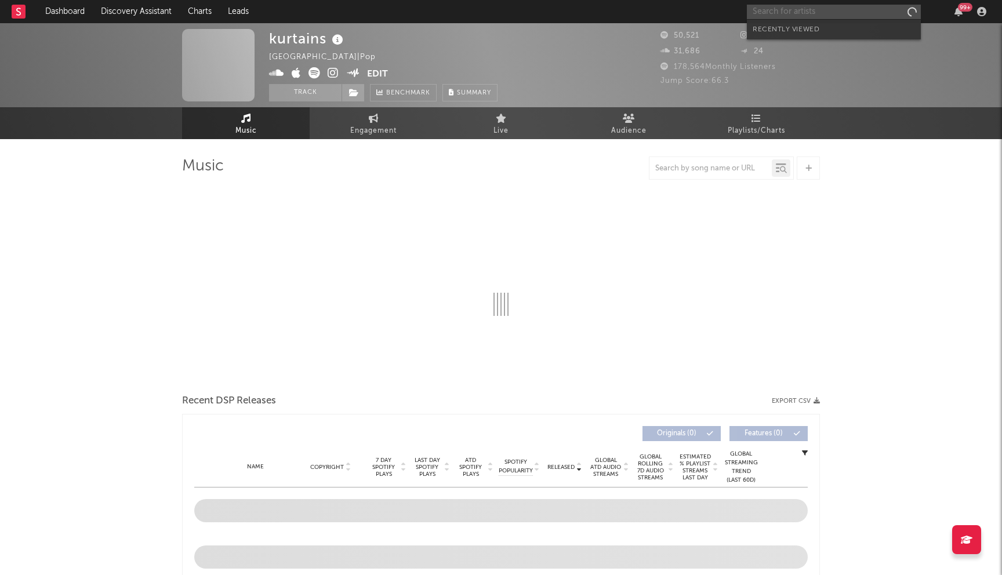
click at [810, 16] on input "text" at bounding box center [834, 12] width 174 height 14
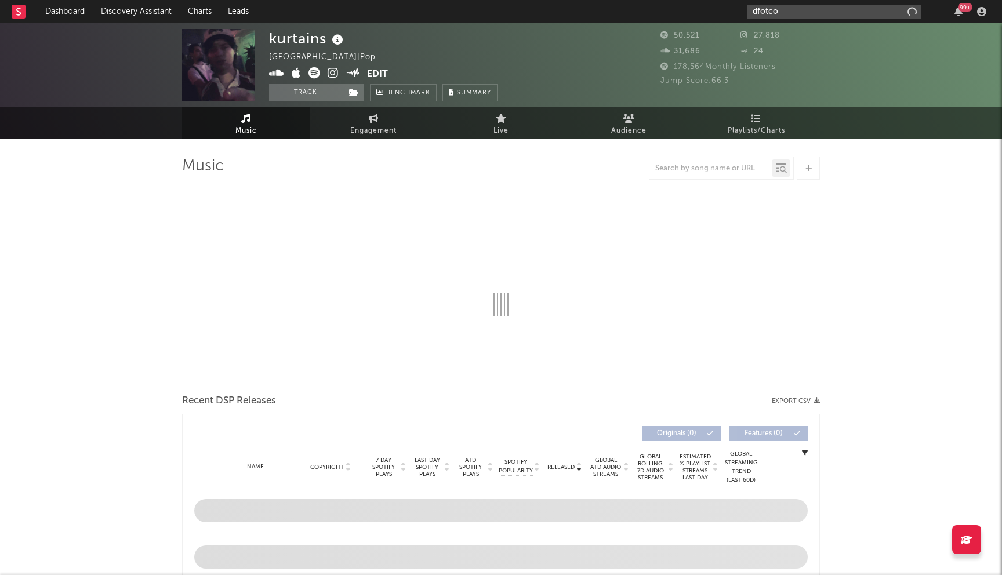
type input "dfotcom"
select select "6m"
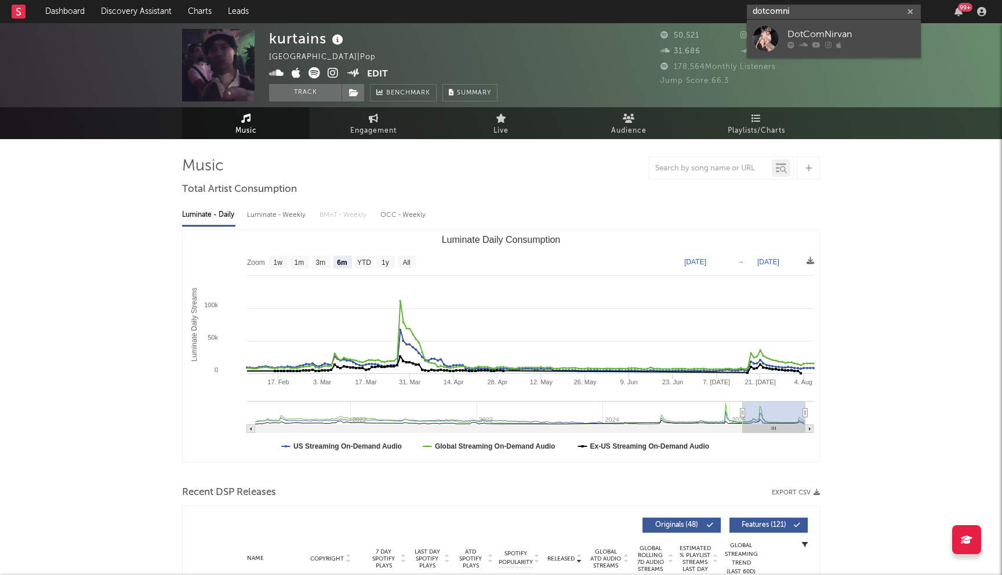
type input "dotcomni"
click at [794, 31] on div "DotComNirvan" at bounding box center [851, 35] width 128 height 14
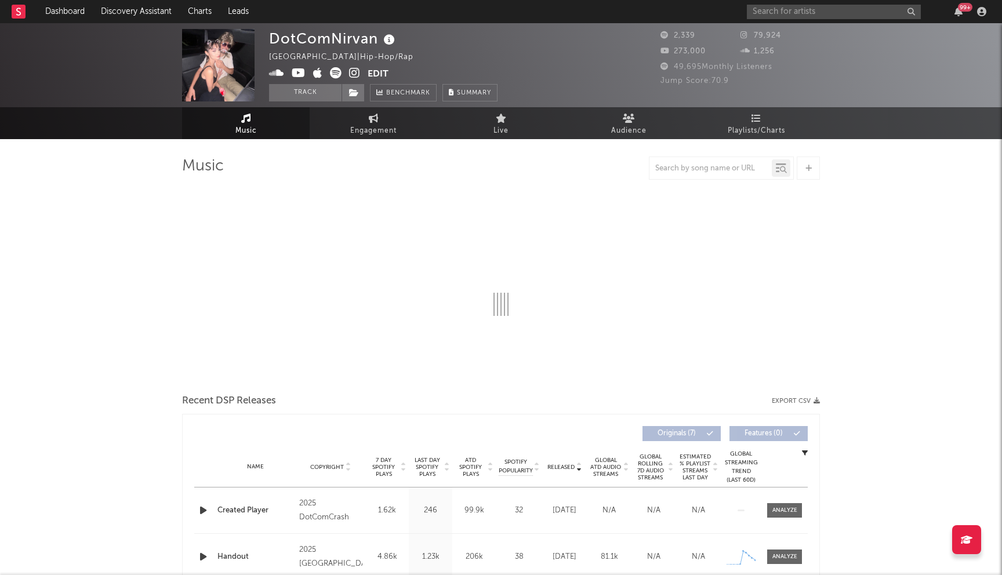
select select "6m"
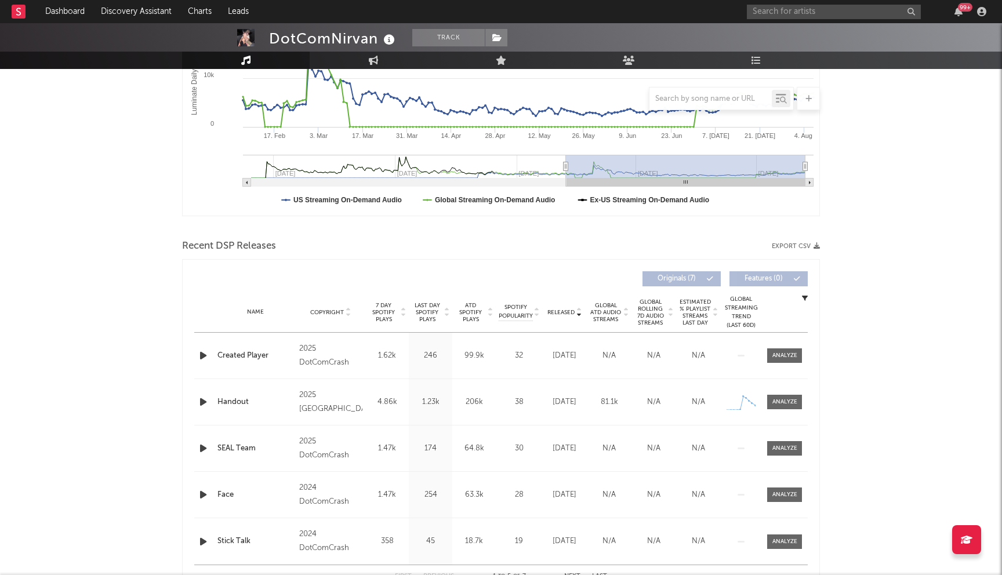
scroll to position [286, 0]
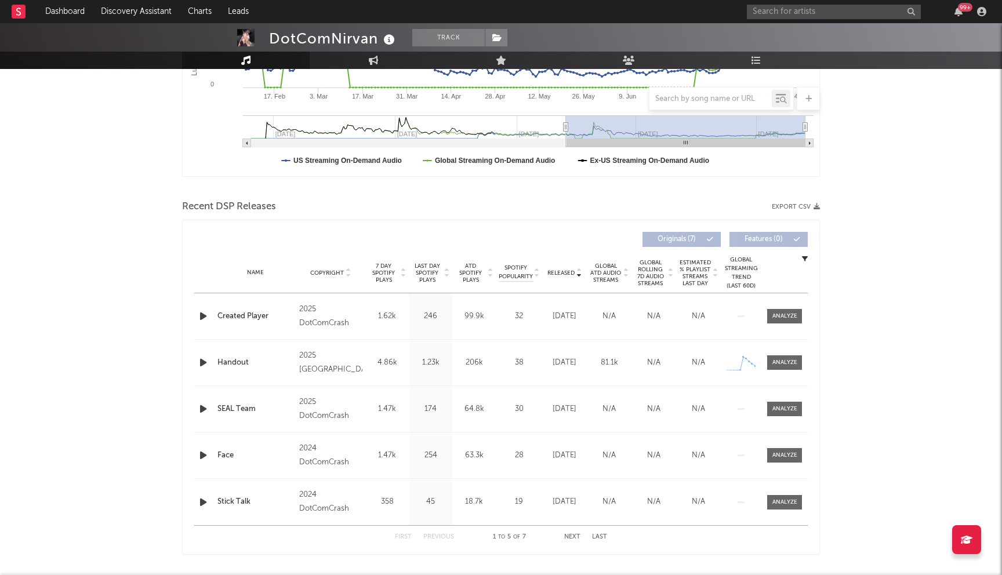
click at [424, 269] on span "Last Day Spotify Plays" at bounding box center [427, 273] width 31 height 21
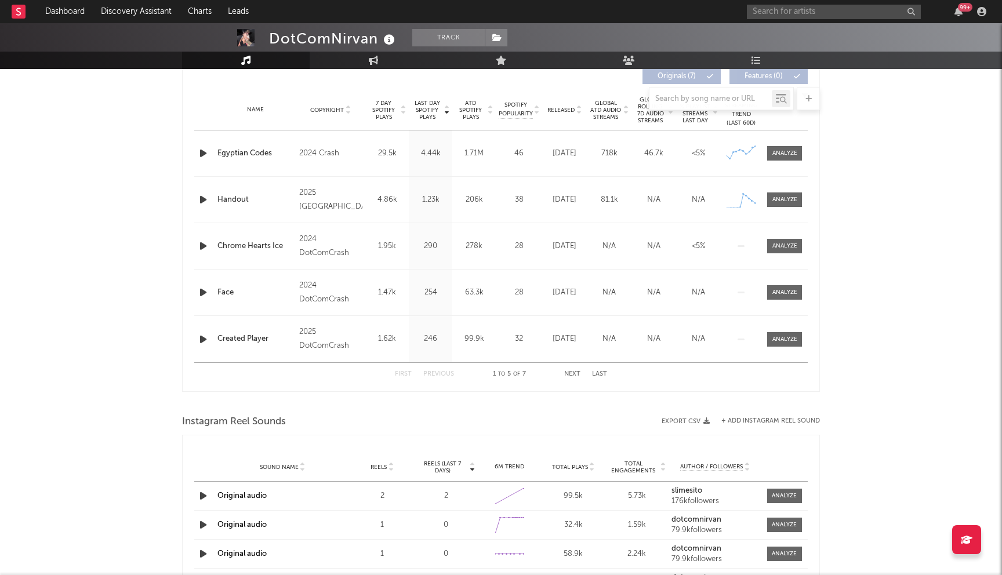
scroll to position [416, 0]
